Goal: Information Seeking & Learning: Learn about a topic

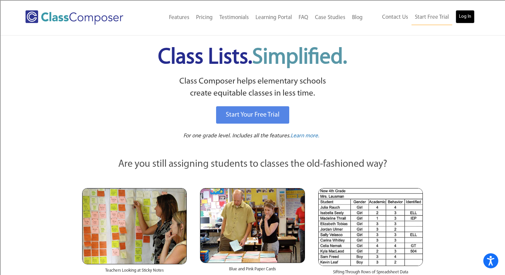
click at [464, 18] on link "Log In" at bounding box center [464, 16] width 19 height 13
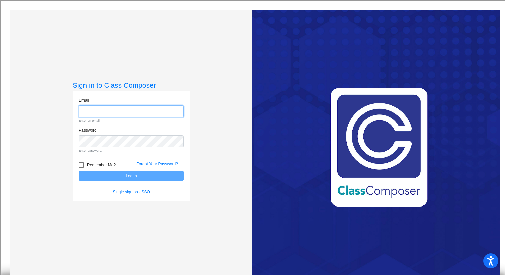
type input "raymond.reyes@hesperiausd.org"
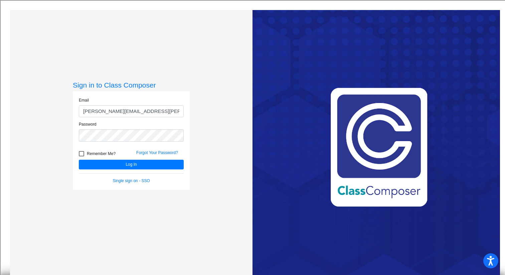
click at [80, 153] on div at bounding box center [81, 153] width 5 height 5
click at [81, 156] on input "Remember Me?" at bounding box center [81, 156] width 0 height 0
checkbox input "true"
click at [122, 164] on button "Log In" at bounding box center [131, 165] width 105 height 10
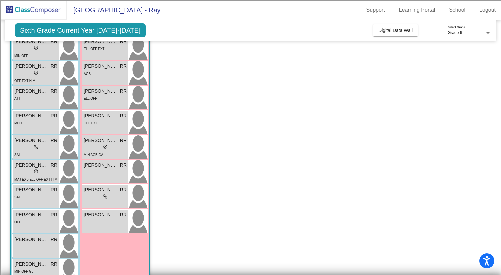
scroll to position [263, 0]
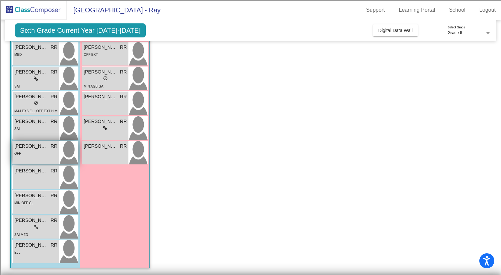
click at [32, 147] on span "Salvador Tejada" at bounding box center [30, 146] width 33 height 7
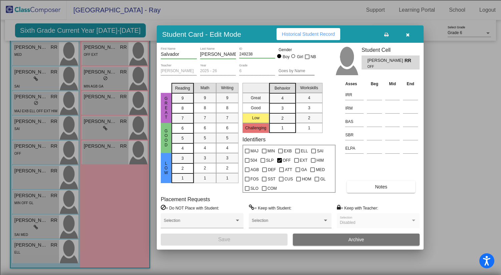
scroll to position [0, 0]
click at [410, 35] on button "button" at bounding box center [407, 34] width 21 height 12
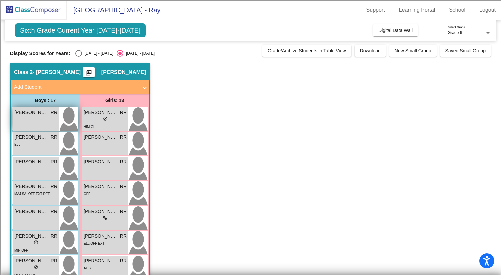
click at [30, 112] on span "Aiden Alvarado Solis" at bounding box center [30, 112] width 33 height 7
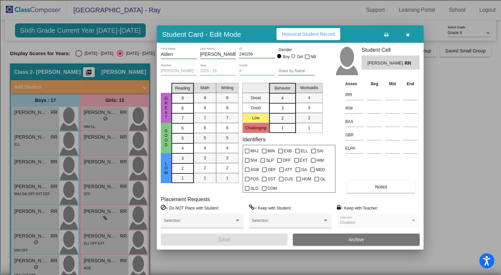
click at [410, 34] on icon "button" at bounding box center [408, 34] width 4 height 5
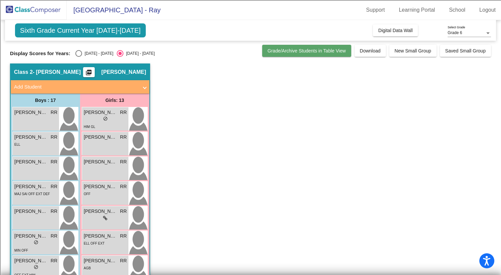
click at [287, 52] on span "Grade/Archive Students in Table View" at bounding box center [307, 50] width 78 height 5
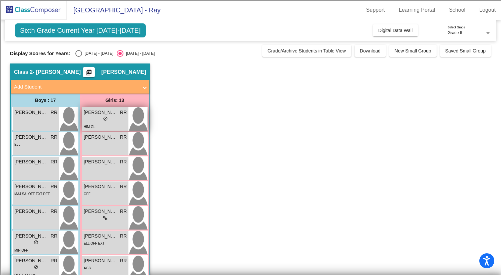
click at [97, 114] on span "Alicenel Menold" at bounding box center [100, 112] width 33 height 7
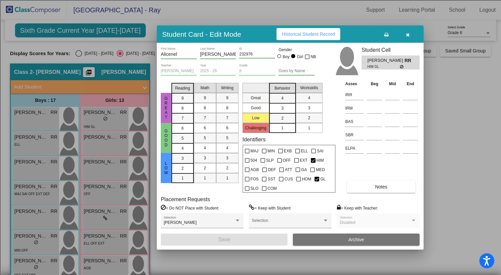
click at [411, 36] on button "button" at bounding box center [407, 34] width 21 height 12
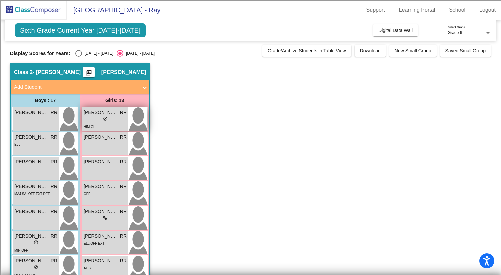
click at [104, 114] on span "Alicenel Menold" at bounding box center [100, 112] width 33 height 7
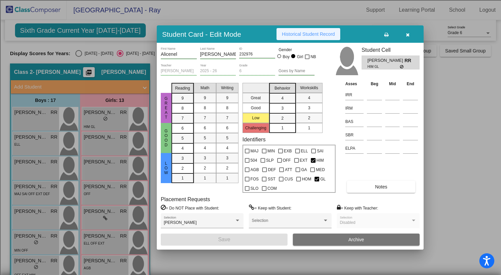
click at [306, 36] on span "Historical Student Record" at bounding box center [308, 33] width 53 height 5
click at [304, 34] on span "Historical Student Record" at bounding box center [308, 33] width 53 height 5
click at [410, 34] on button "button" at bounding box center [407, 34] width 21 height 12
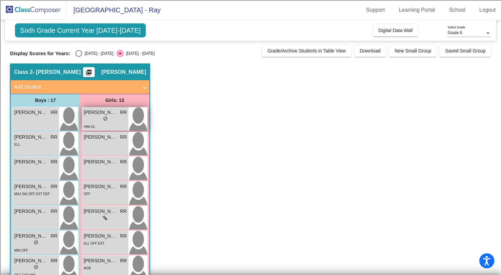
click at [107, 115] on span "Alicenel Menold" at bounding box center [100, 112] width 33 height 7
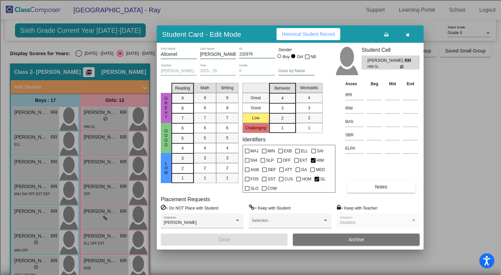
click at [325, 36] on span "Historical Student Record" at bounding box center [308, 33] width 53 height 5
